Goal: Task Accomplishment & Management: Complete application form

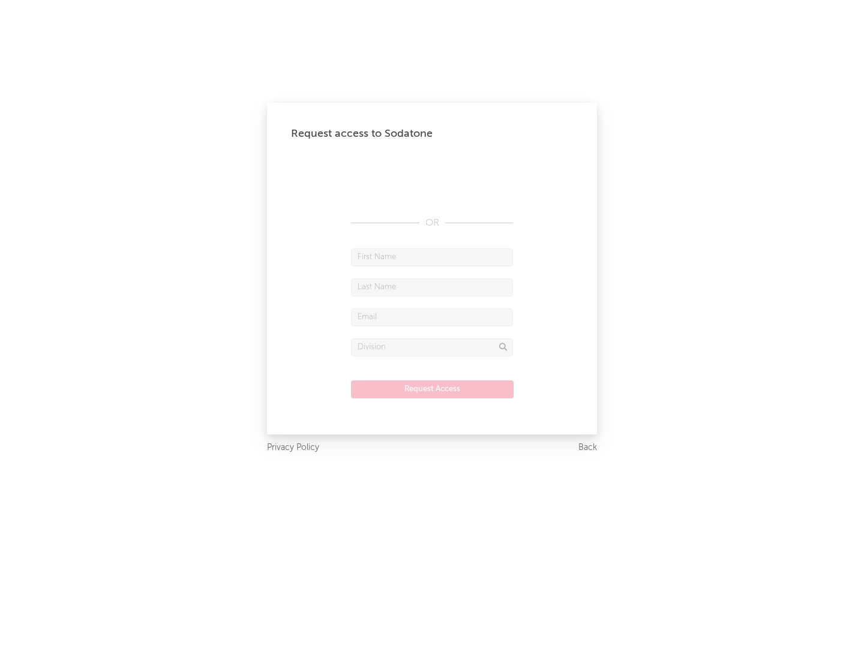
click at [432, 257] on input "text" at bounding box center [432, 257] width 162 height 18
type input "[PERSON_NAME]"
click at [432, 287] on input "text" at bounding box center [432, 287] width 162 height 18
type input "[PERSON_NAME]"
click at [432, 317] on input "text" at bounding box center [432, 317] width 162 height 18
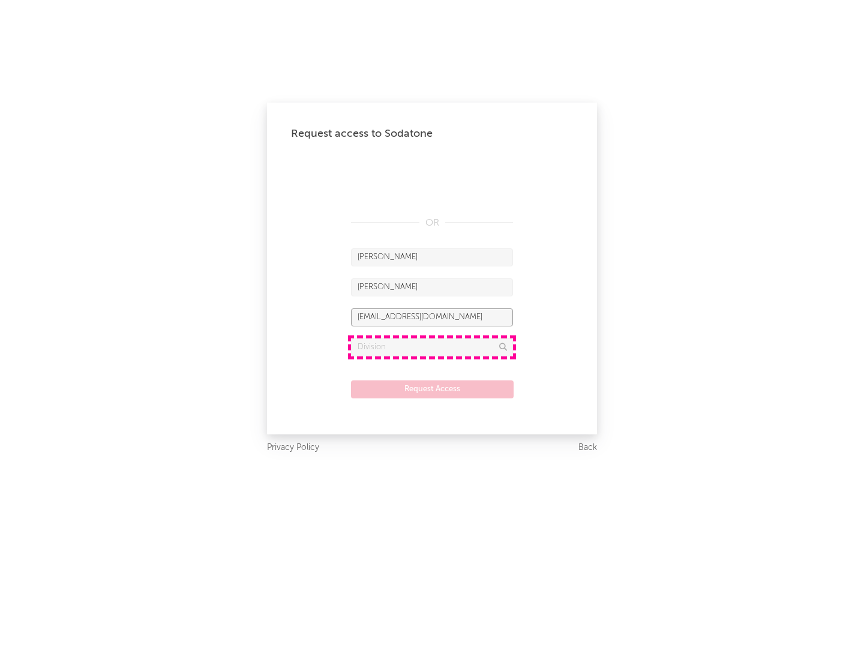
type input "[EMAIL_ADDRESS][DOMAIN_NAME]"
click at [432, 347] on input "text" at bounding box center [432, 347] width 162 height 18
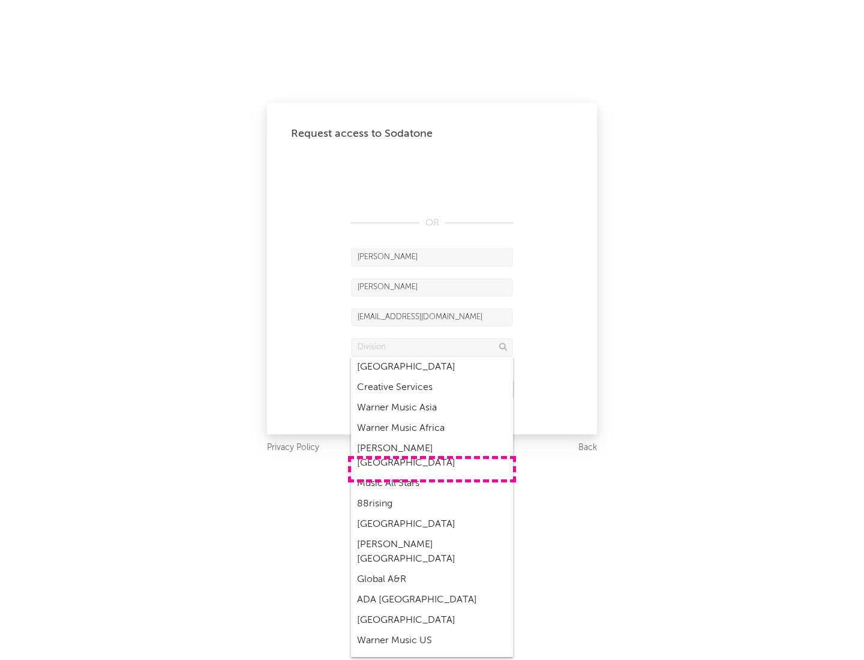
click at [432, 473] on div "Music All Stars" at bounding box center [432, 483] width 162 height 20
type input "Music All Stars"
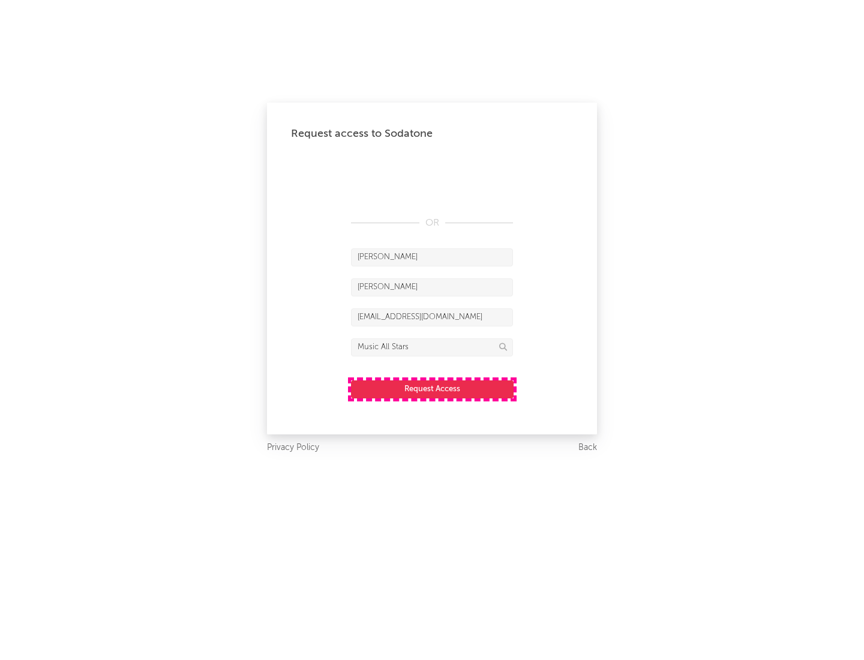
click at [432, 389] on button "Request Access" at bounding box center [432, 389] width 163 height 18
